Goal: Task Accomplishment & Management: Manage account settings

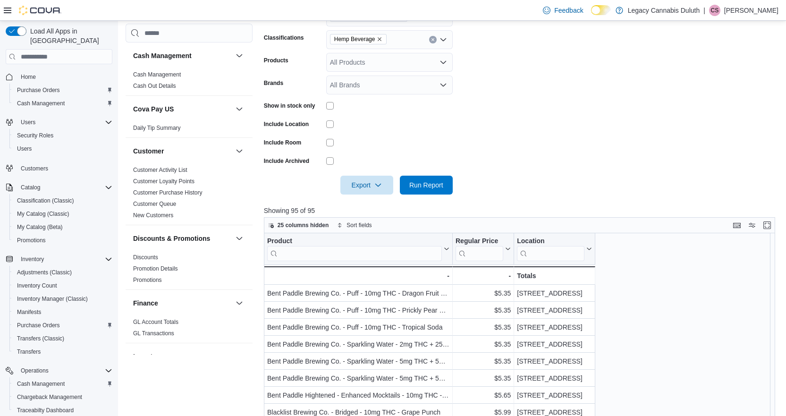
scroll to position [168, 0]
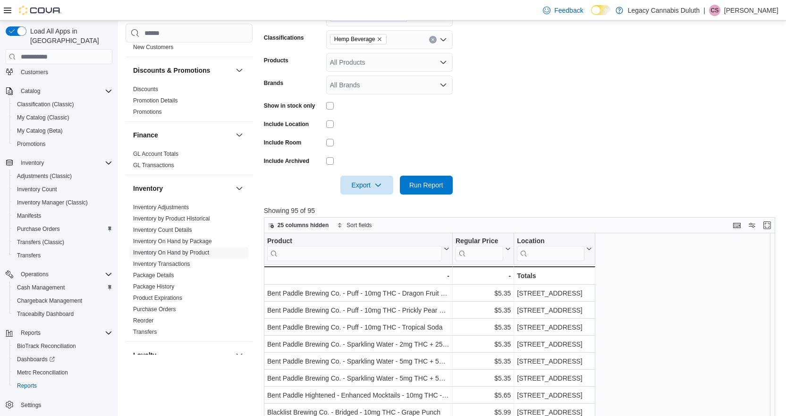
click at [530, 143] on form "Locations Legacy Cannabis Duluth Classifications Hemp Beverage Products All Pro…" at bounding box center [522, 95] width 517 height 198
click at [58, 125] on span "My Catalog (Beta)" at bounding box center [40, 130] width 46 height 11
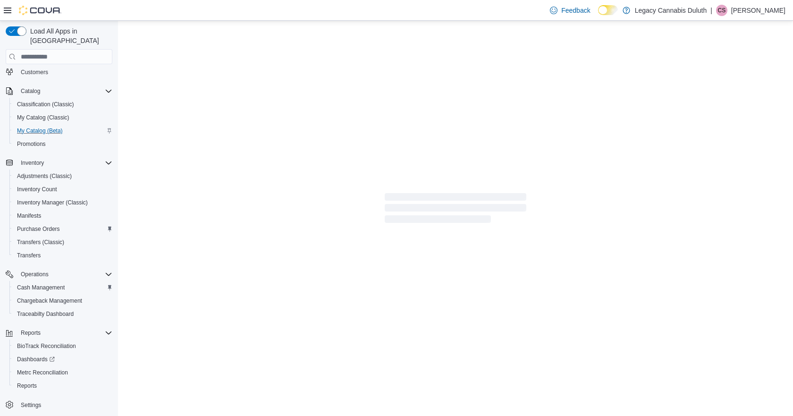
select select "**********"
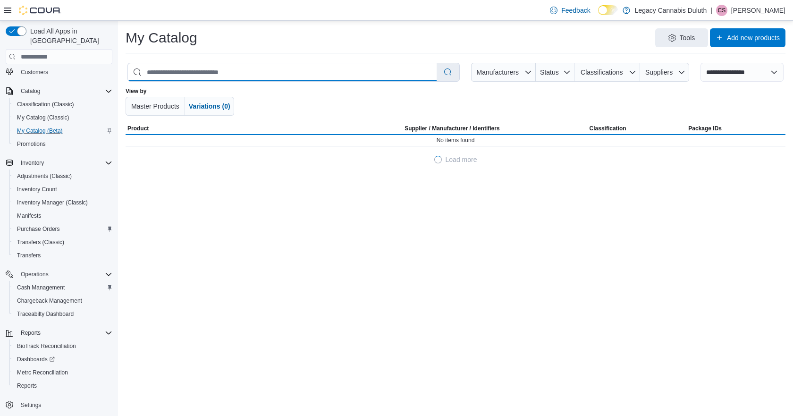
click at [229, 68] on input "search" at bounding box center [282, 72] width 309 height 18
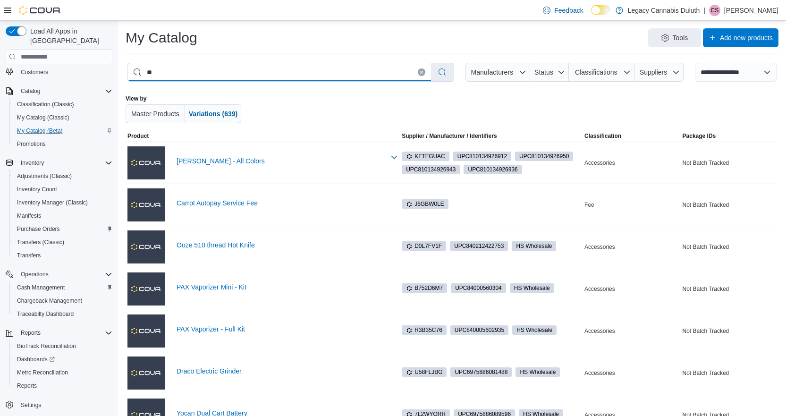
type input "***"
select select "*********"
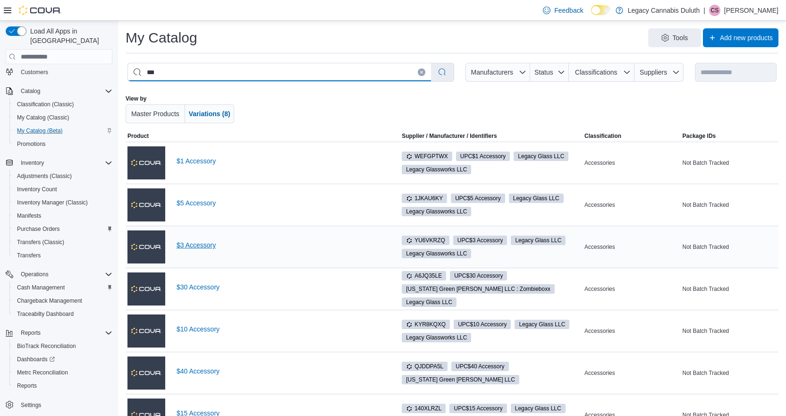
type input "***"
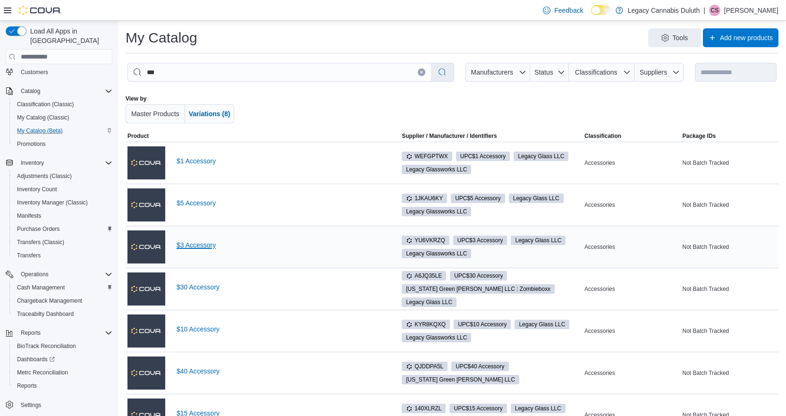
click at [189, 243] on link "$3 Accessory" at bounding box center [281, 245] width 208 height 8
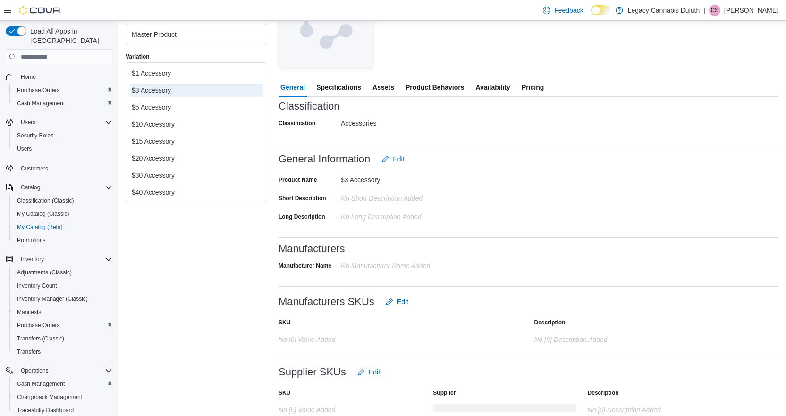
scroll to position [232, 0]
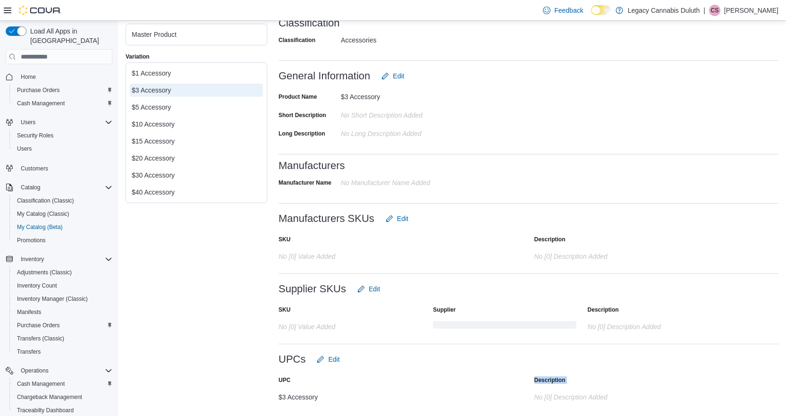
drag, startPoint x: 279, startPoint y: 396, endPoint x: 319, endPoint y: 393, distance: 40.7
click at [319, 393] on div "UPC Description $3 Accessory No [0] description added" at bounding box center [529, 389] width 500 height 40
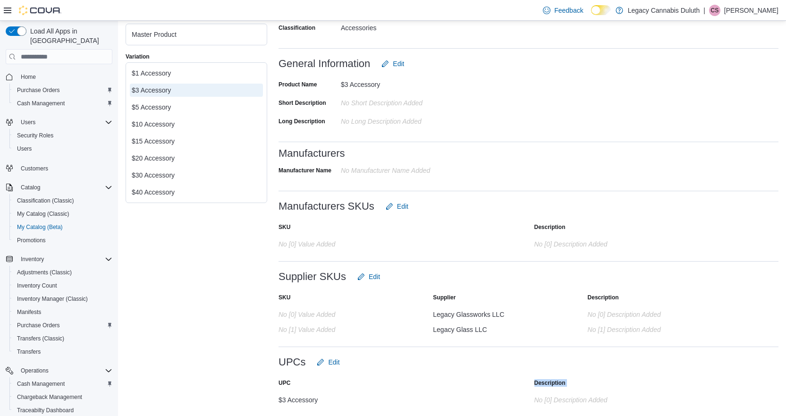
scroll to position [247, 0]
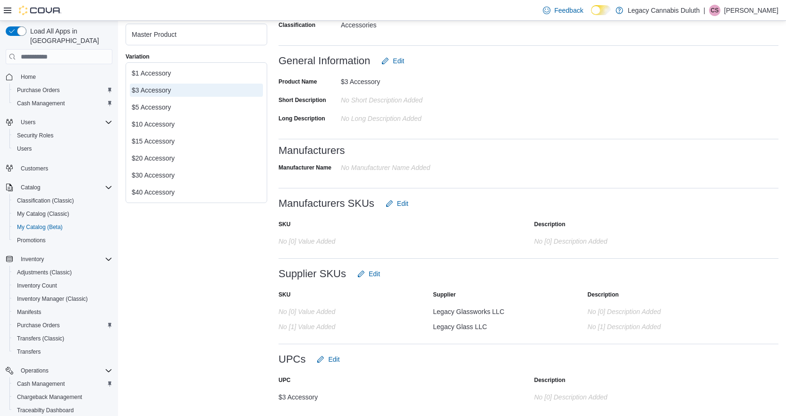
click at [306, 397] on div "$3 Accessory" at bounding box center [373, 395] width 189 height 11
drag, startPoint x: 306, startPoint y: 397, endPoint x: 278, endPoint y: 397, distance: 27.9
click at [278, 397] on div "Master Product Variation $1 Accessory $3 Accessory $5 Accessory $10 Accessory $…" at bounding box center [452, 119] width 653 height 578
copy div "$3 Accessory"
drag, startPoint x: 527, startPoint y: 143, endPoint x: 507, endPoint y: 136, distance: 21.2
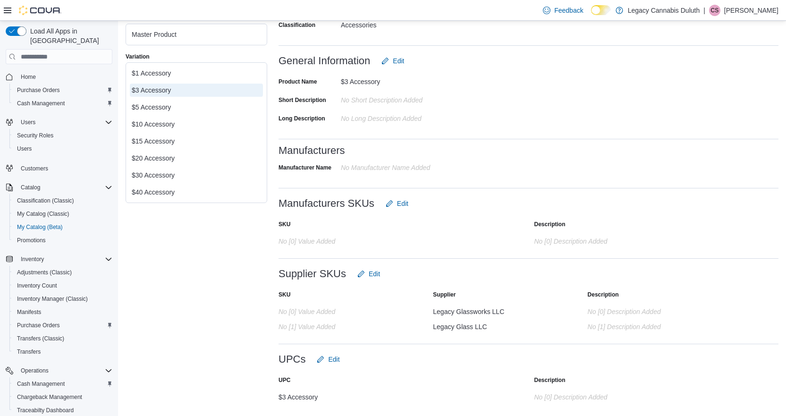
click at [528, 143] on div "Classification Classification Accessories Classification Accessories General In…" at bounding box center [529, 205] width 500 height 406
click at [511, 92] on div "Product Name $3 Accessory Short Description No Short Description added Long Des…" at bounding box center [529, 101] width 500 height 63
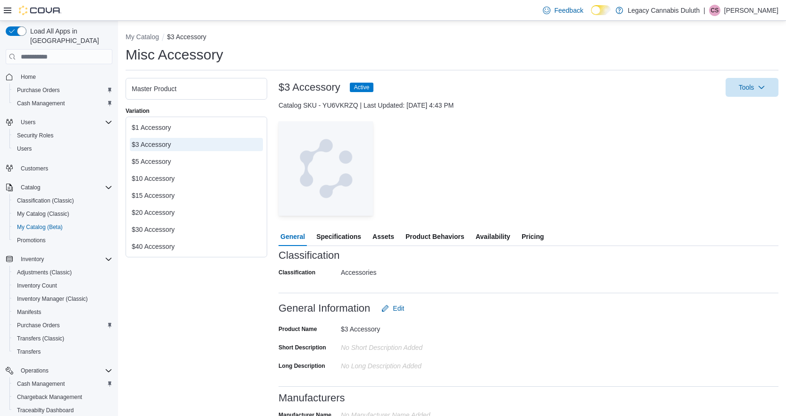
click at [470, 53] on div "Misc Accessory" at bounding box center [452, 54] width 653 height 19
